Goal: Find specific page/section: Find specific page/section

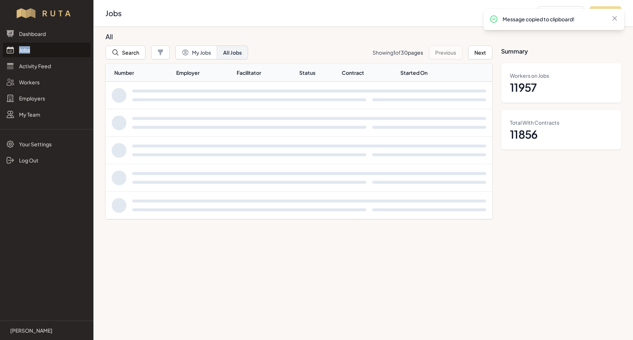
click at [131, 53] on button "Search" at bounding box center [126, 52] width 40 height 14
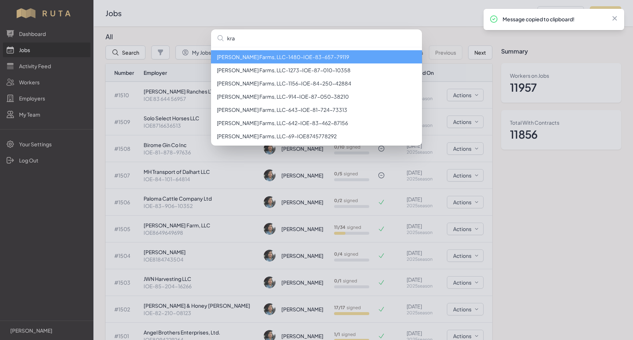
type input "kra"
drag, startPoint x: 0, startPoint y: 0, endPoint x: 272, endPoint y: 55, distance: 277.9
click at [272, 55] on li "[PERSON_NAME] Farms, LLC - 1480 - IOE-83-657-79119" at bounding box center [316, 56] width 211 height 13
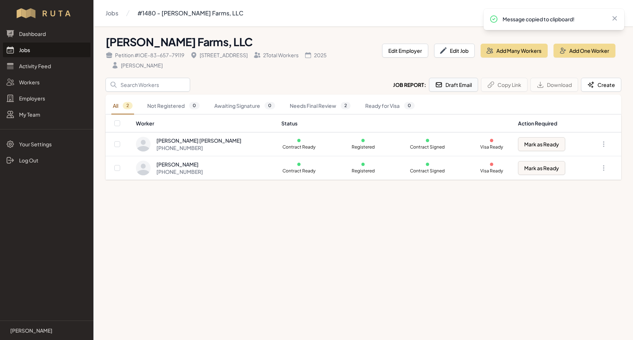
drag, startPoint x: 272, startPoint y: 55, endPoint x: 455, endPoint y: 87, distance: 184.9
click at [455, 87] on button "Draft Email" at bounding box center [453, 85] width 49 height 14
click at [23, 49] on link "Jobs" at bounding box center [47, 50] width 88 height 15
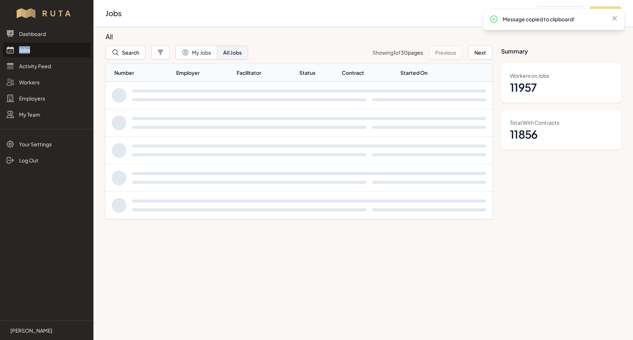
click at [23, 49] on link "Jobs" at bounding box center [47, 50] width 88 height 15
click at [124, 51] on button "Search" at bounding box center [126, 52] width 40 height 14
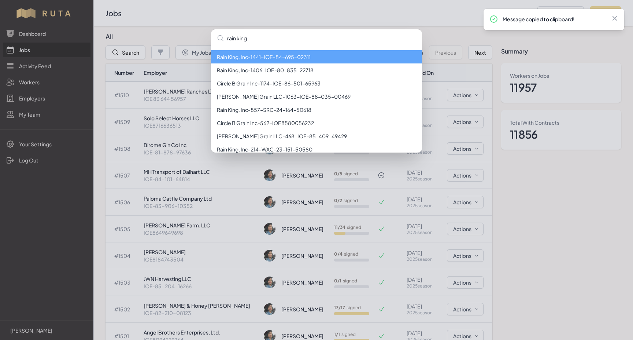
type input "rain king"
click at [254, 59] on li "Rain King, Inc - 1441 - IOE-84-695-02311" at bounding box center [316, 56] width 211 height 13
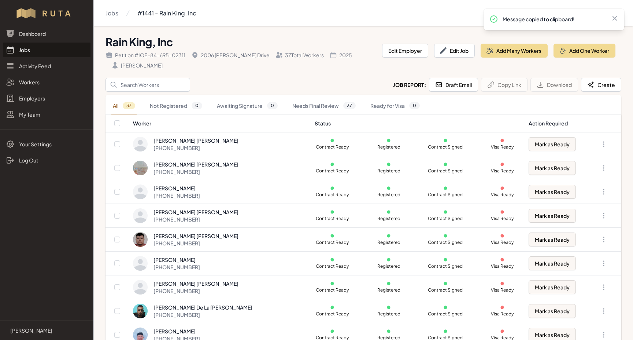
click at [19, 49] on link "Jobs" at bounding box center [47, 50] width 88 height 15
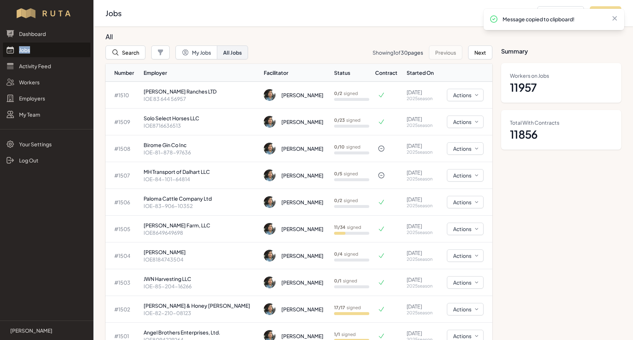
click at [19, 49] on link "Jobs" at bounding box center [47, 50] width 88 height 15
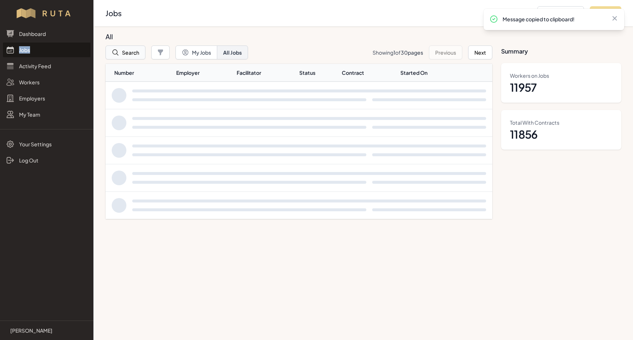
click at [126, 52] on button "Search" at bounding box center [126, 52] width 40 height 14
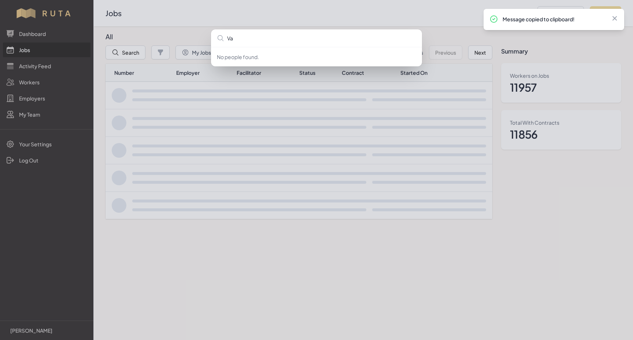
type input "V"
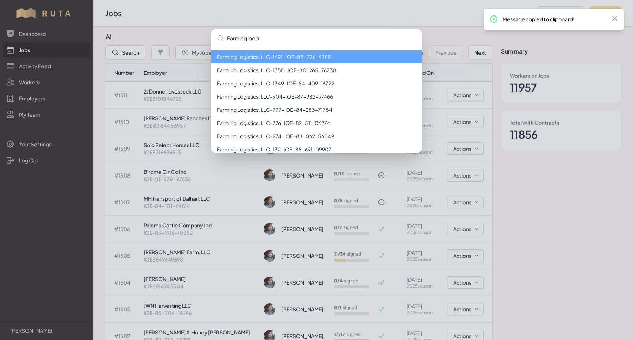
type input "Farming logis"
click at [242, 59] on li "Farming Logistics, LLC - 1491 - IOE-85-726-62119" at bounding box center [316, 56] width 211 height 13
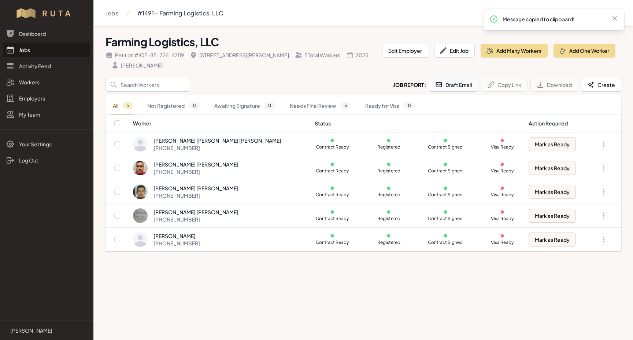
click at [460, 84] on button "Draft Email" at bounding box center [453, 85] width 49 height 14
